Goal: Task Accomplishment & Management: Use online tool/utility

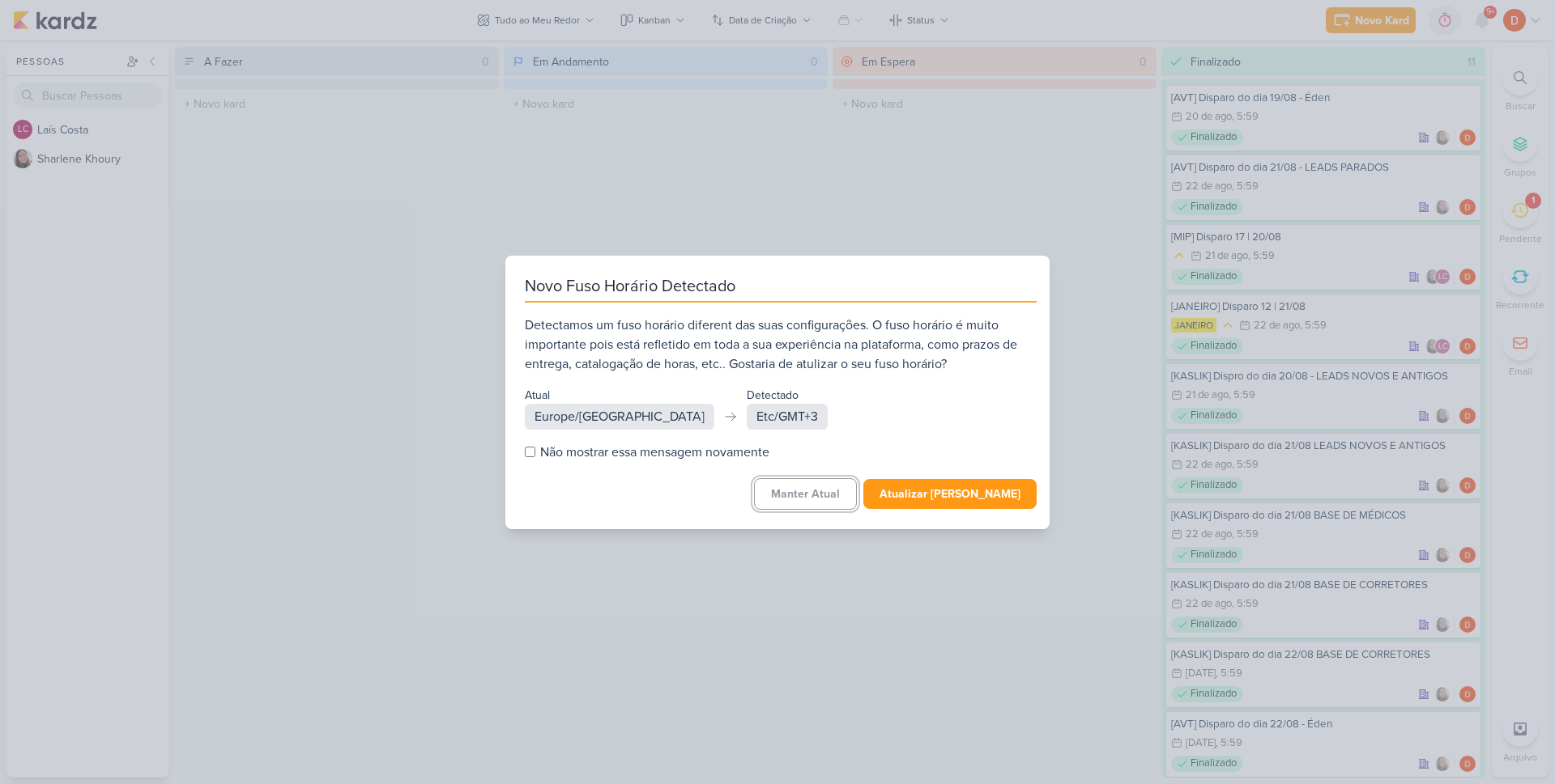
drag, startPoint x: 789, startPoint y: 492, endPoint x: 1056, endPoint y: 453, distance: 269.8
click at [789, 492] on button "Manter Atual" at bounding box center [806, 494] width 103 height 32
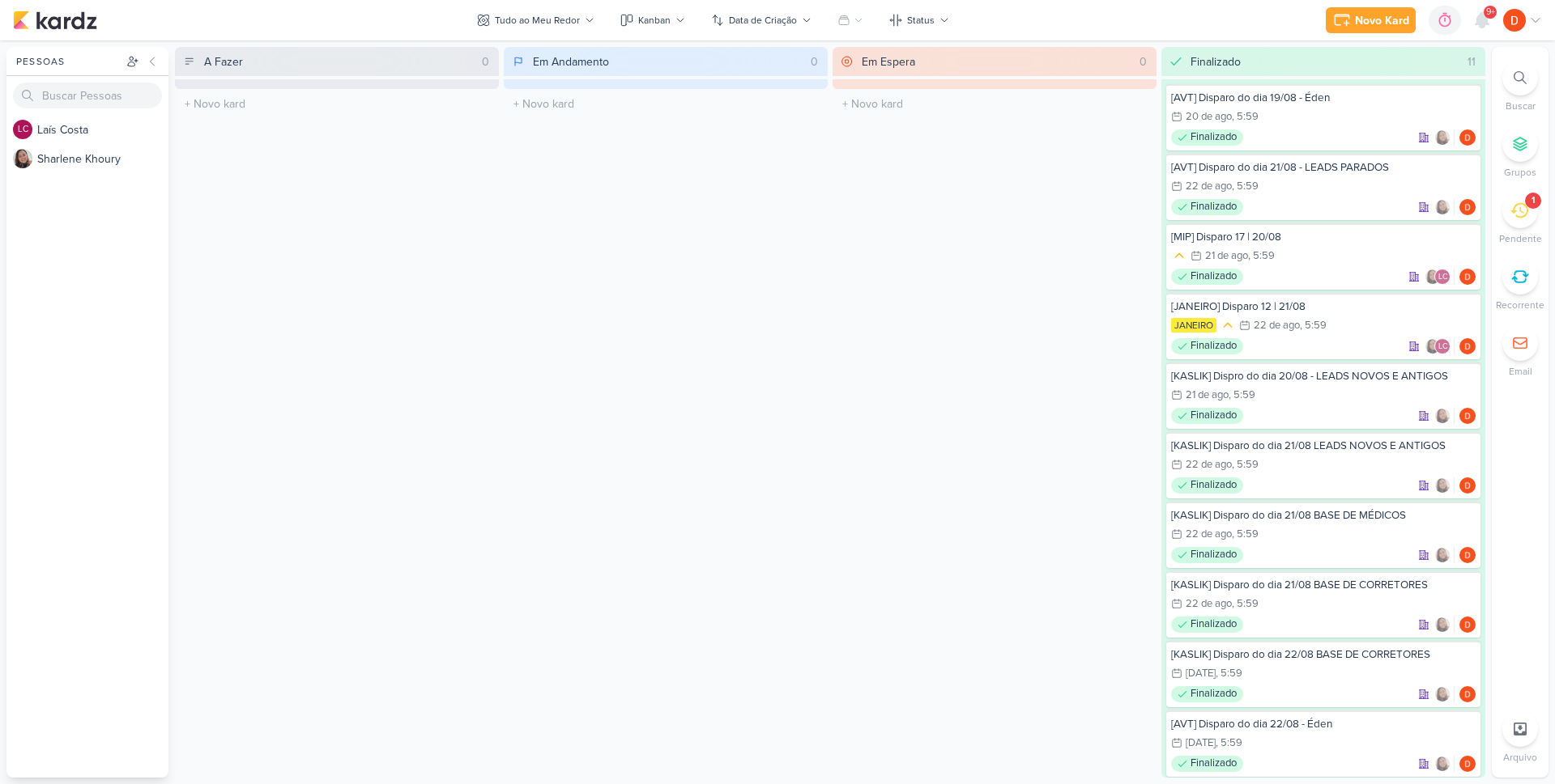
click at [1532, 212] on div "1" at bounding box center [1519, 211] width 36 height 36
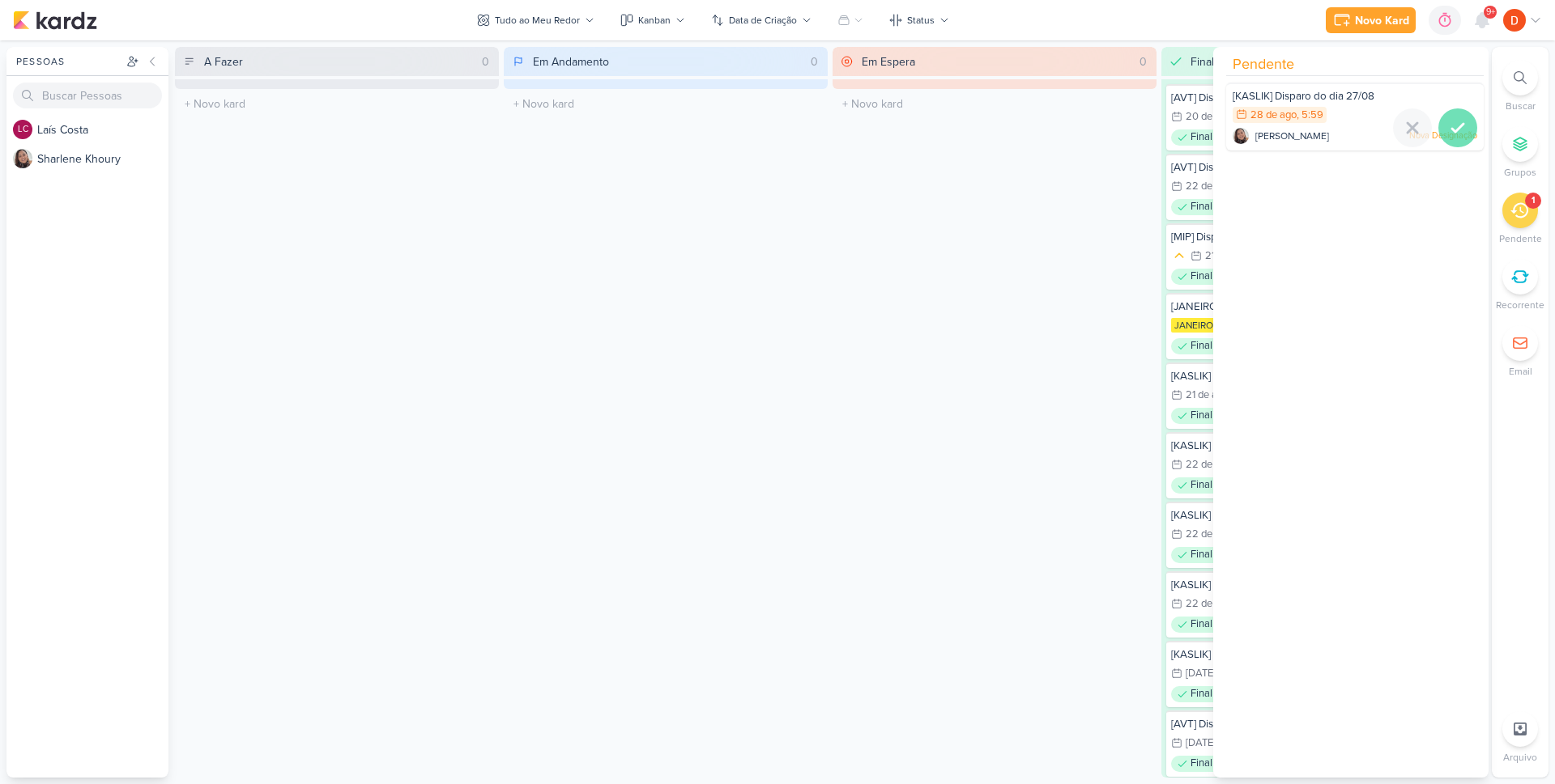
click at [1450, 123] on icon at bounding box center [1457, 128] width 20 height 20
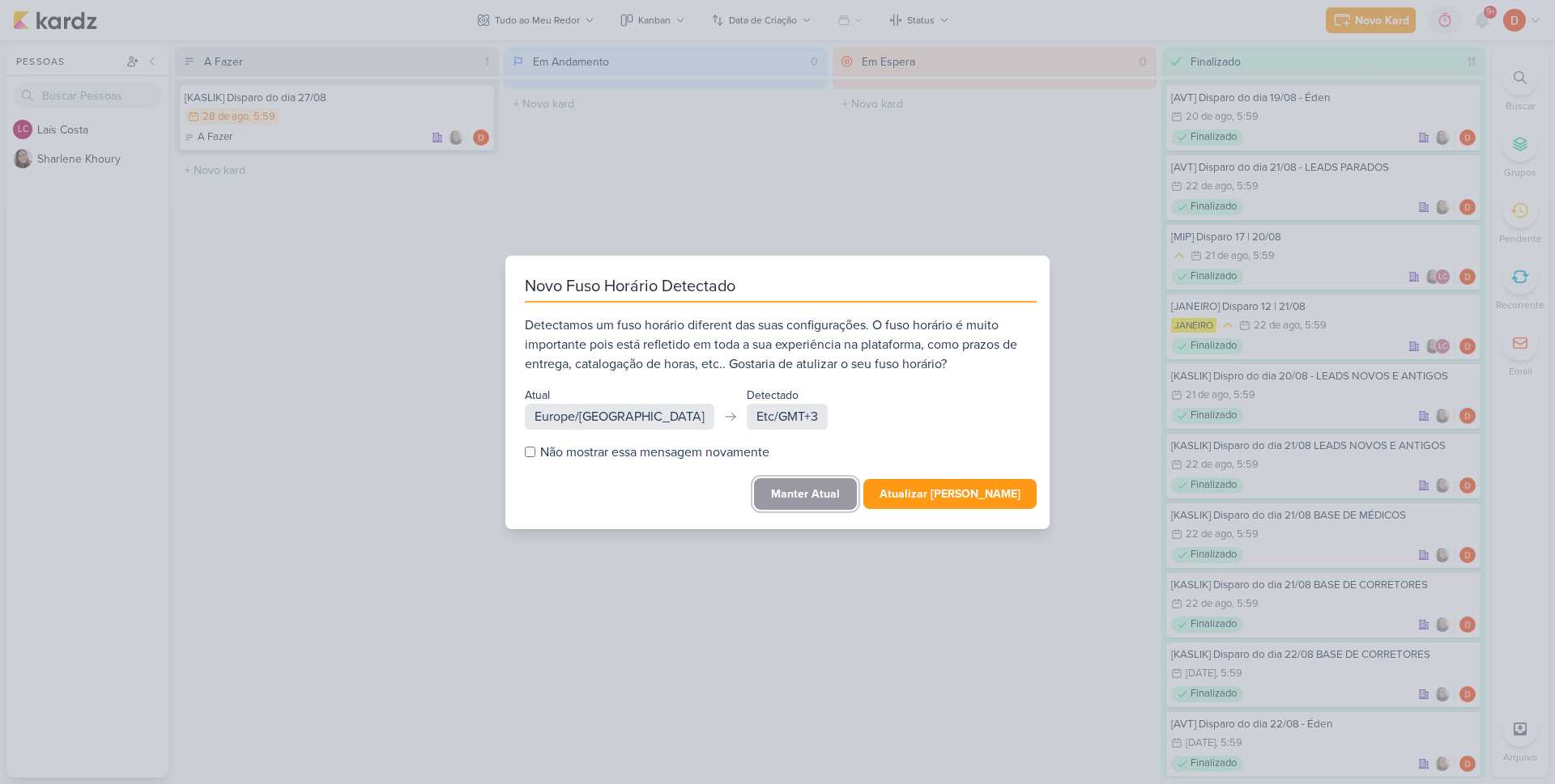
click at [824, 501] on button "Manter Atual" at bounding box center [806, 494] width 103 height 32
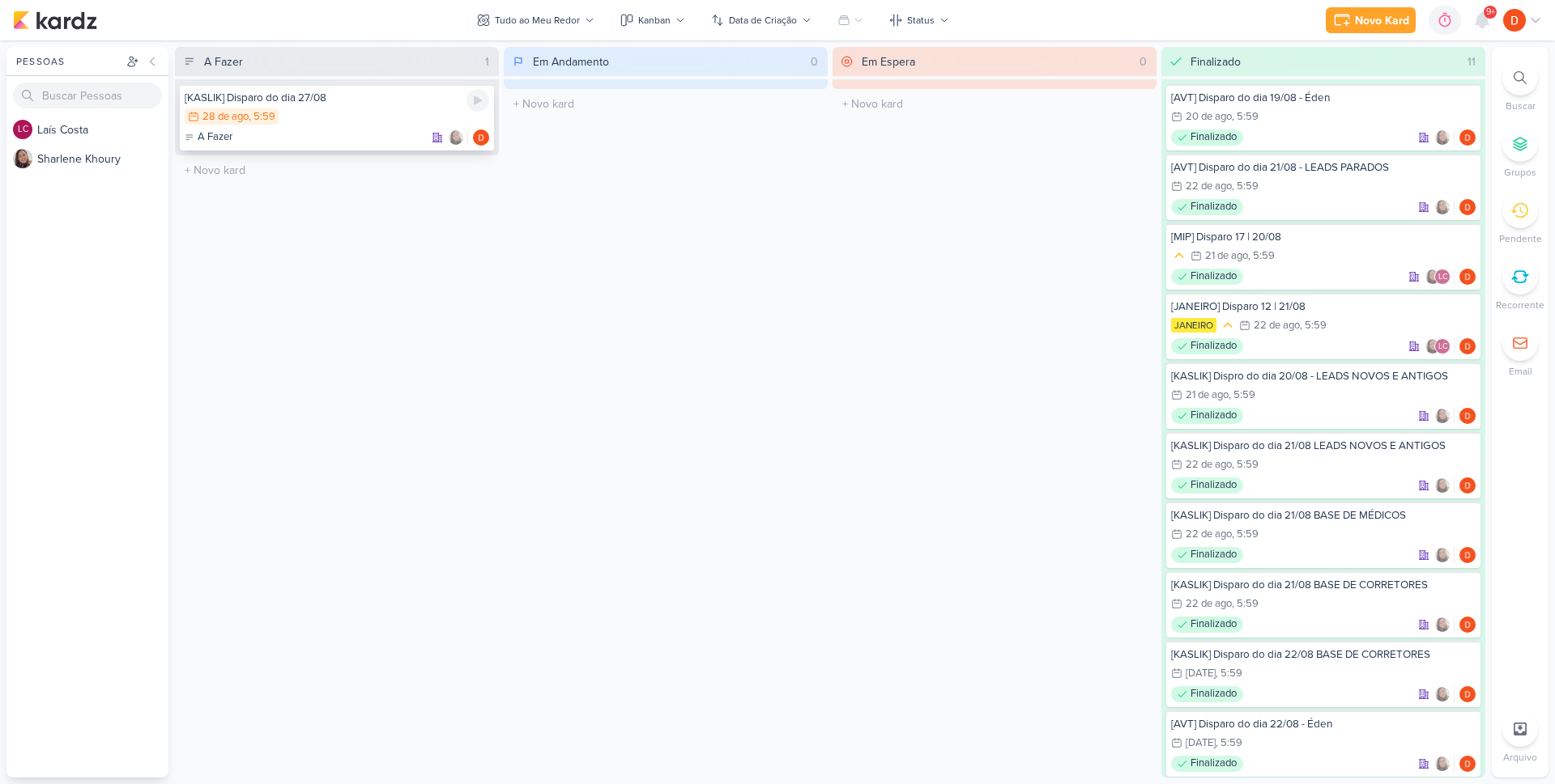
click at [356, 115] on div "28/8 28 de ago , 5:59" at bounding box center [337, 117] width 304 height 18
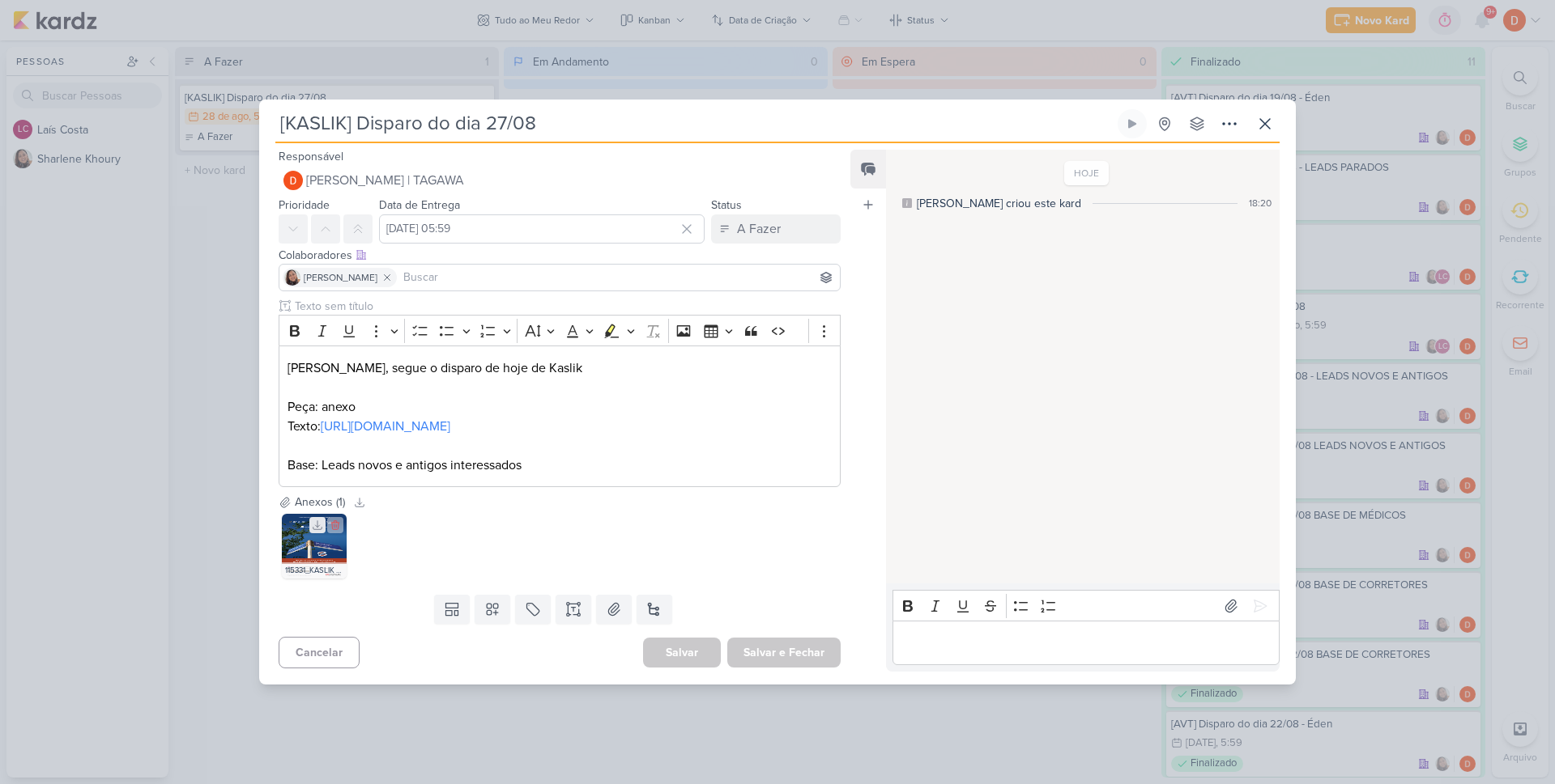
click at [314, 531] on icon at bounding box center [317, 525] width 12 height 12
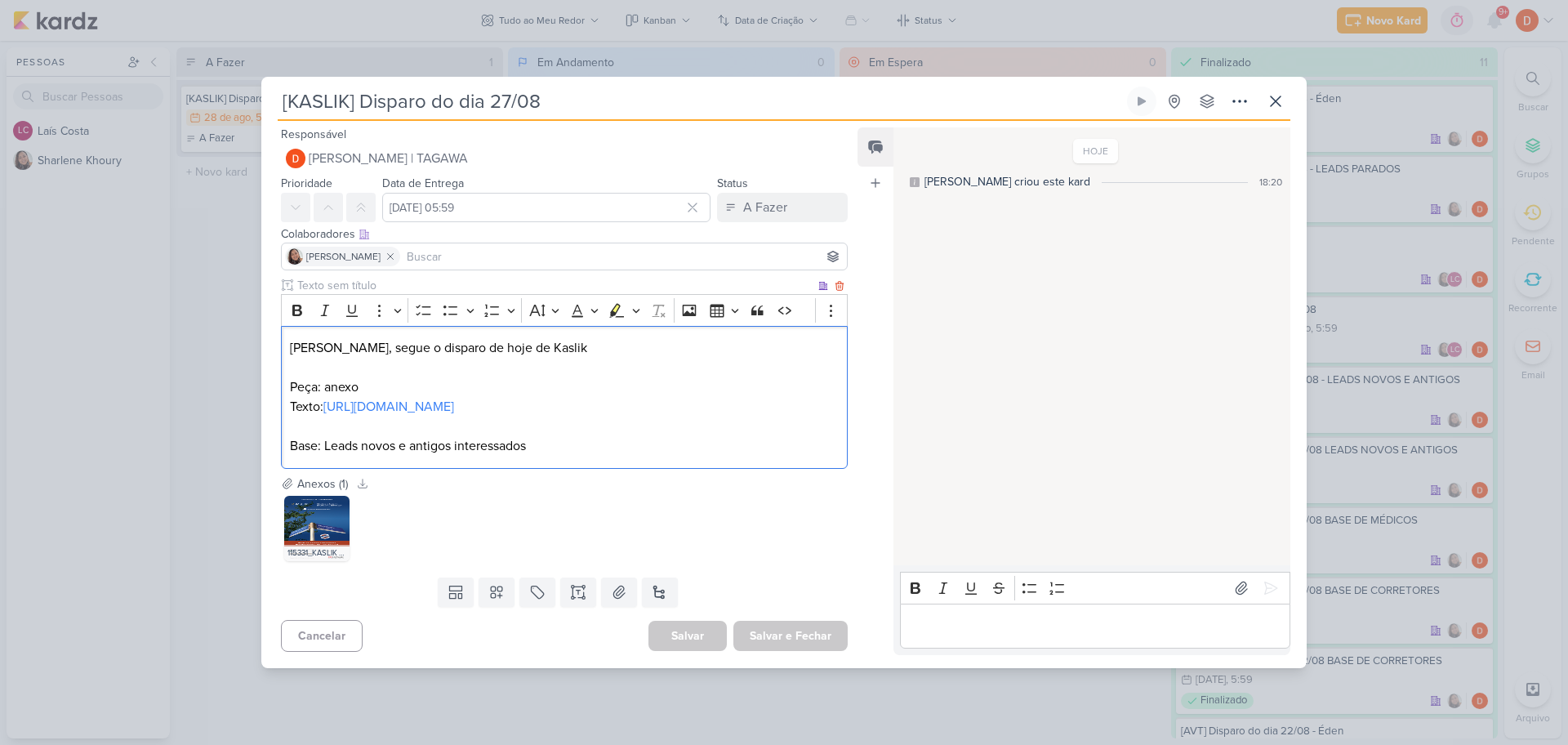
drag, startPoint x: 563, startPoint y: 420, endPoint x: 324, endPoint y: 398, distance: 240.0
click at [324, 398] on p "Texto: https://docs.google.com/document/d/1OJPZis3R_xrjseD07nxyj-fqk6O24fPRwmlx…" at bounding box center [564, 407] width 549 height 20
copy p "https://docs.google.com/document/d/1OJPZis3R_xrjseD07nxyj-fqk6O24fPRwmlxtYHvhCE…"
click at [240, 262] on div "[KASLIK] Disparo do dia 27/08 Criado por Sharlene" at bounding box center [784, 372] width 1568 height 745
